Goal: Task Accomplishment & Management: Use online tool/utility

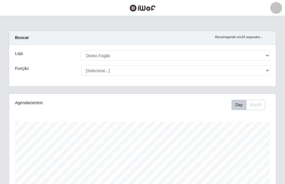
select select "499"
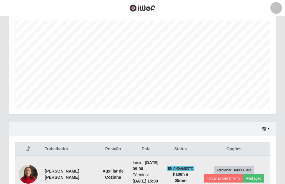
scroll to position [122, 267]
click at [254, 178] on button "Avaliação" at bounding box center [253, 179] width 21 height 8
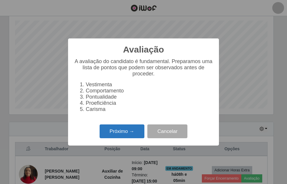
click at [131, 139] on button "Próximo →" at bounding box center [121, 132] width 45 height 14
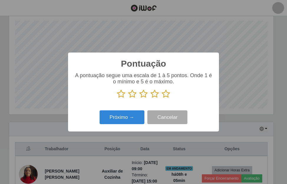
click at [154, 94] on icon at bounding box center [154, 94] width 8 height 9
click at [150, 99] on input "radio" at bounding box center [150, 99] width 0 height 0
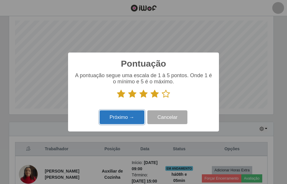
click at [119, 114] on button "Próximo →" at bounding box center [121, 118] width 45 height 14
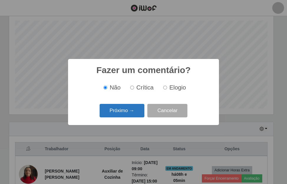
click at [134, 111] on button "Próximo →" at bounding box center [121, 111] width 45 height 14
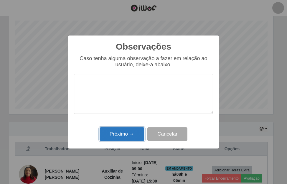
click at [137, 134] on button "Próximo →" at bounding box center [121, 135] width 45 height 14
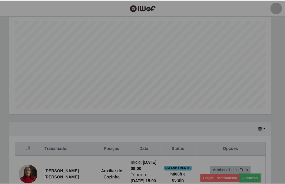
scroll to position [122, 267]
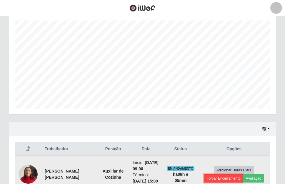
click at [225, 180] on button "Forçar Encerramento" at bounding box center [223, 179] width 39 height 8
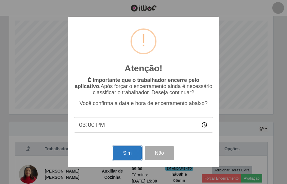
click at [132, 154] on button "Sim" at bounding box center [127, 153] width 29 height 14
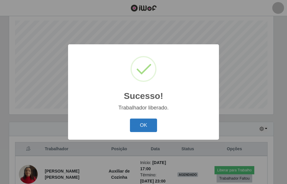
click at [153, 125] on button "OK" at bounding box center [143, 126] width 27 height 14
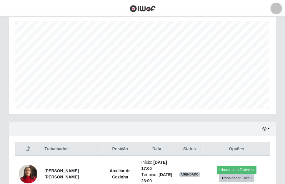
scroll to position [122, 267]
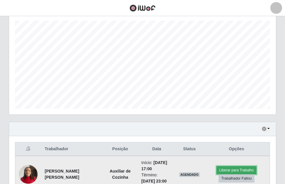
click at [247, 170] on button "Liberar para Trabalho" at bounding box center [236, 170] width 40 height 8
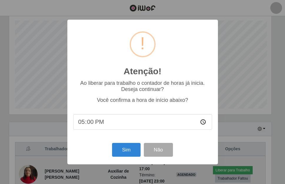
scroll to position [122, 264]
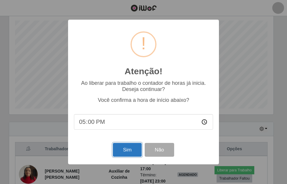
click at [122, 153] on button "Sim" at bounding box center [127, 150] width 29 height 14
